Goal: Find specific page/section: Find specific page/section

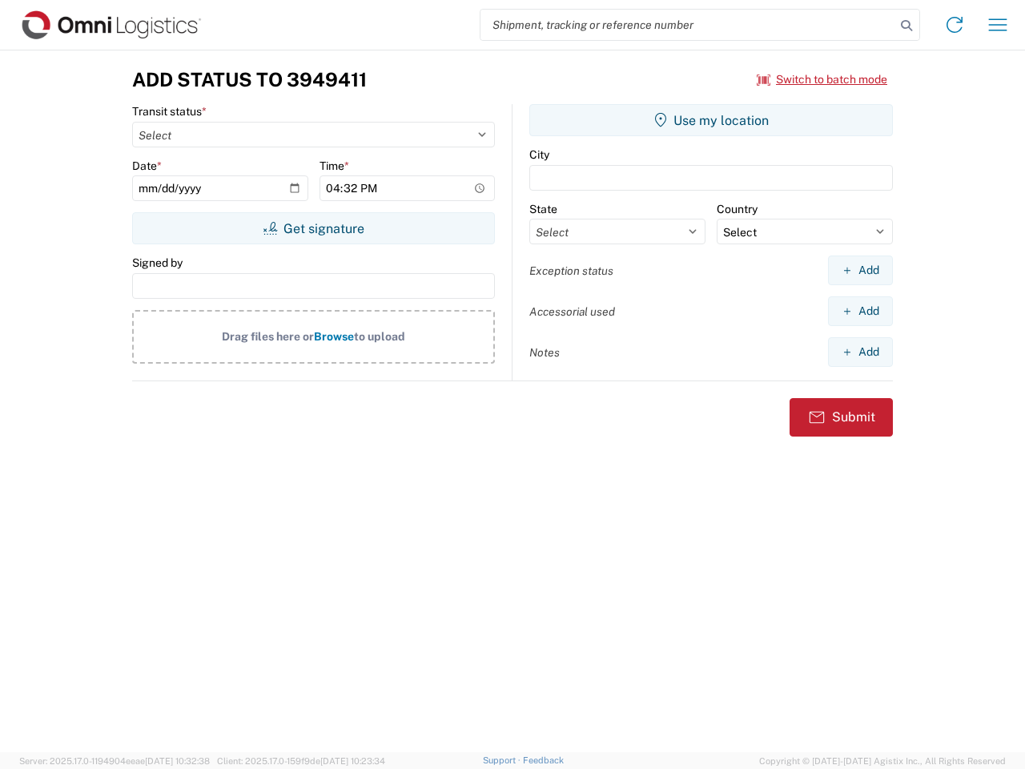
click at [688, 25] on input "search" at bounding box center [687, 25] width 415 height 30
click at [906, 26] on icon at bounding box center [906, 25] width 22 height 22
click at [954, 25] on icon at bounding box center [955, 25] width 26 height 26
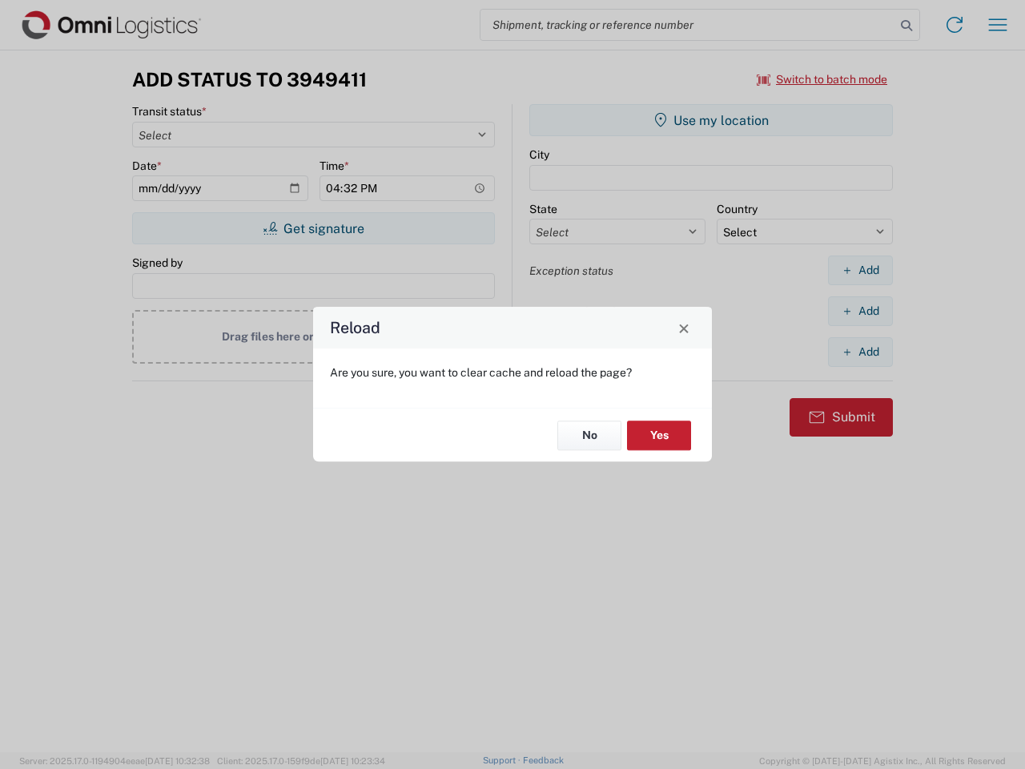
click at [998, 25] on div "Reload Are you sure, you want to clear cache and reload the page? No Yes" at bounding box center [512, 384] width 1025 height 769
click at [822, 79] on div "Reload Are you sure, you want to clear cache and reload the page? No Yes" at bounding box center [512, 384] width 1025 height 769
click at [313, 228] on div "Reload Are you sure, you want to clear cache and reload the page? No Yes" at bounding box center [512, 384] width 1025 height 769
click at [711, 120] on div "Reload Are you sure, you want to clear cache and reload the page? No Yes" at bounding box center [512, 384] width 1025 height 769
click at [860, 270] on div "Reload Are you sure, you want to clear cache and reload the page? No Yes" at bounding box center [512, 384] width 1025 height 769
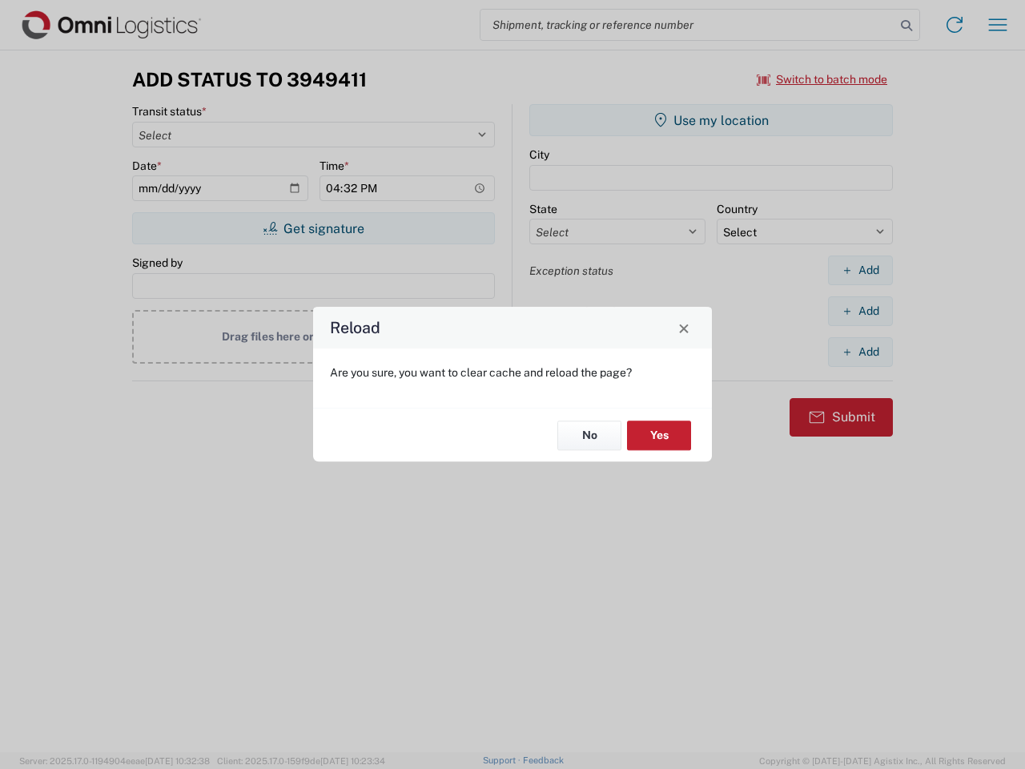
click at [860, 311] on div "Reload Are you sure, you want to clear cache and reload the page? No Yes" at bounding box center [512, 384] width 1025 height 769
click at [860, 352] on div "Reload Are you sure, you want to clear cache and reload the page? No Yes" at bounding box center [512, 384] width 1025 height 769
